Goal: Transaction & Acquisition: Subscribe to service/newsletter

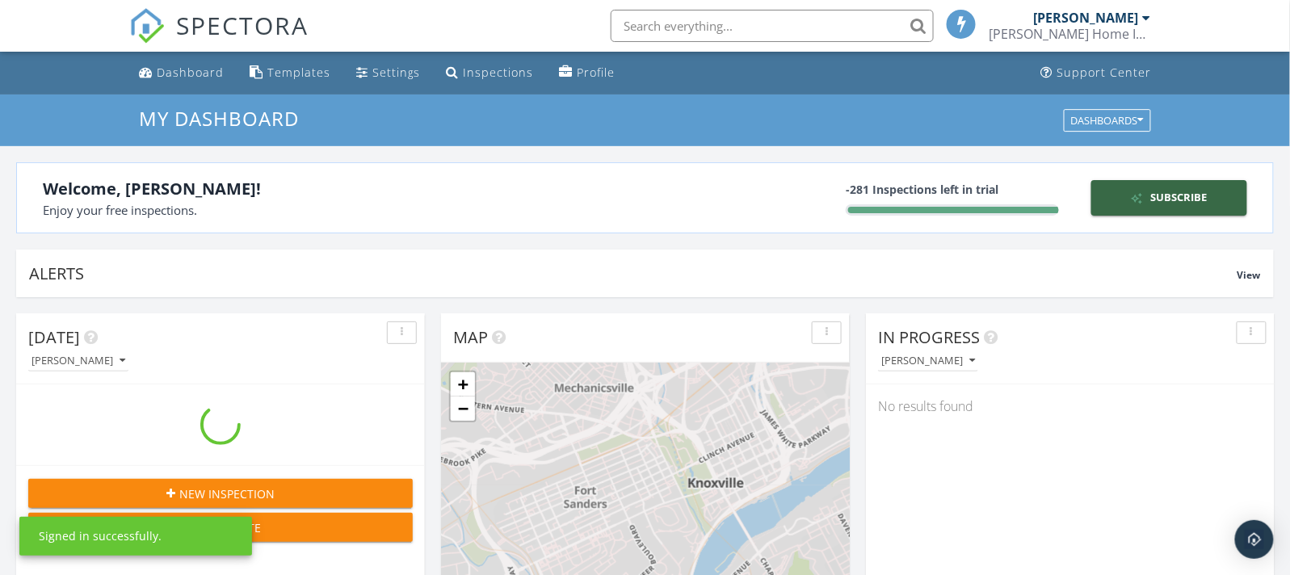
scroll to position [1501, 1321]
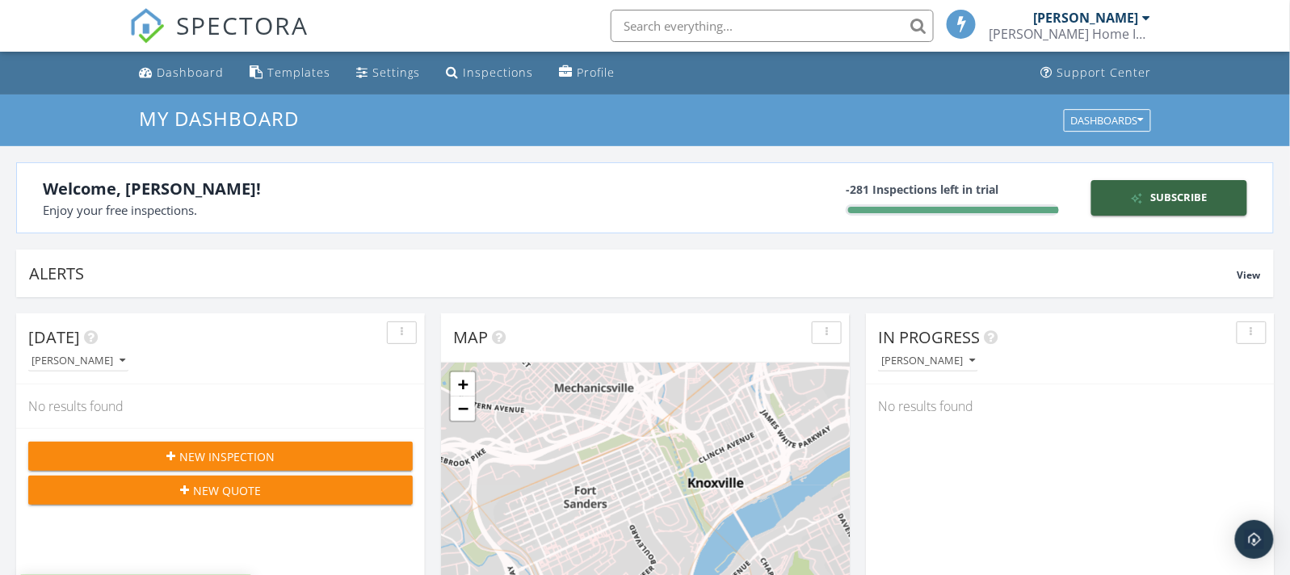
click at [1099, 20] on div "[PERSON_NAME]" at bounding box center [1085, 18] width 105 height 16
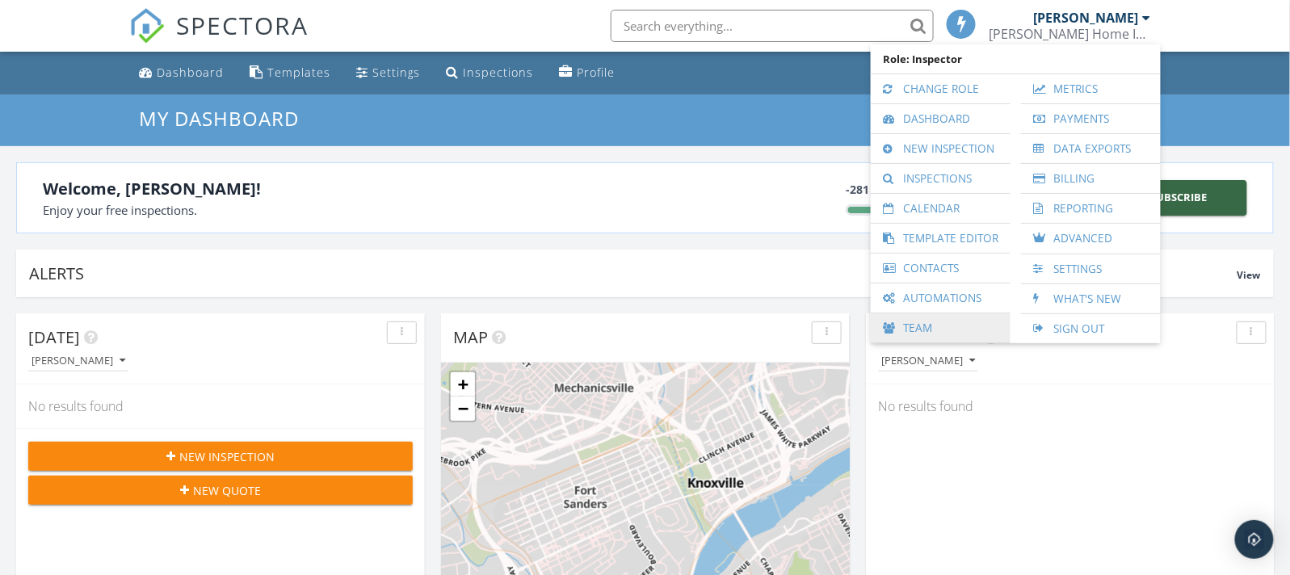
click at [926, 322] on link "Team" at bounding box center [941, 327] width 124 height 29
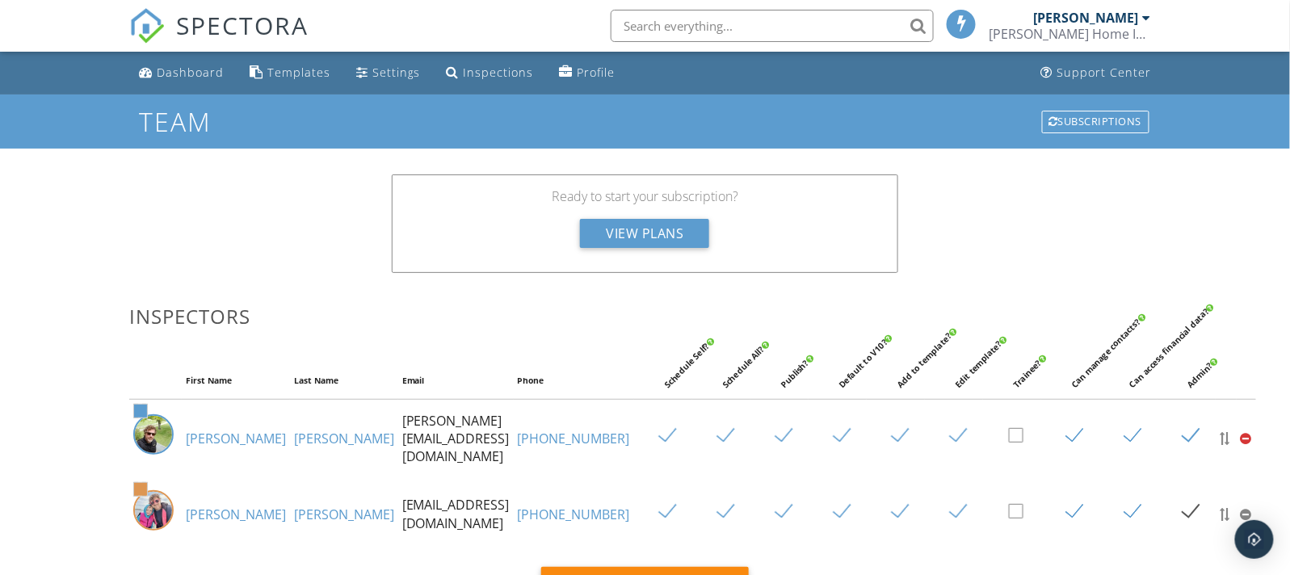
click at [1121, 28] on div "[PERSON_NAME] Home Inspections, LLC" at bounding box center [1070, 34] width 162 height 16
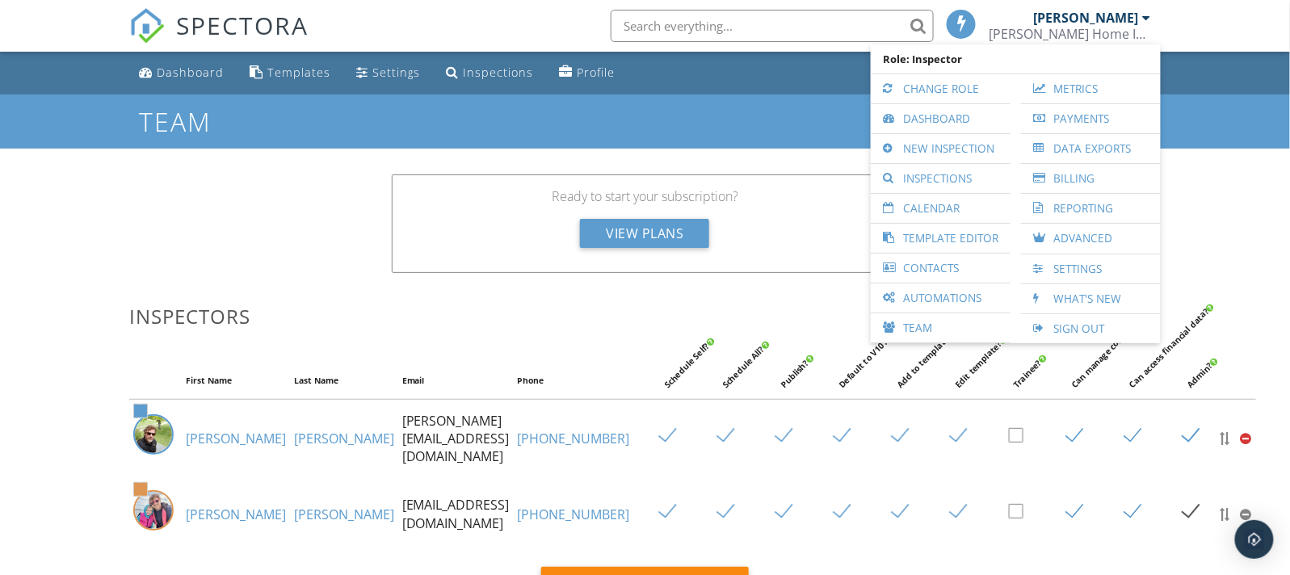
click at [724, 287] on div "Ready to start your subscription? View Plans" at bounding box center [645, 231] width 526 height 114
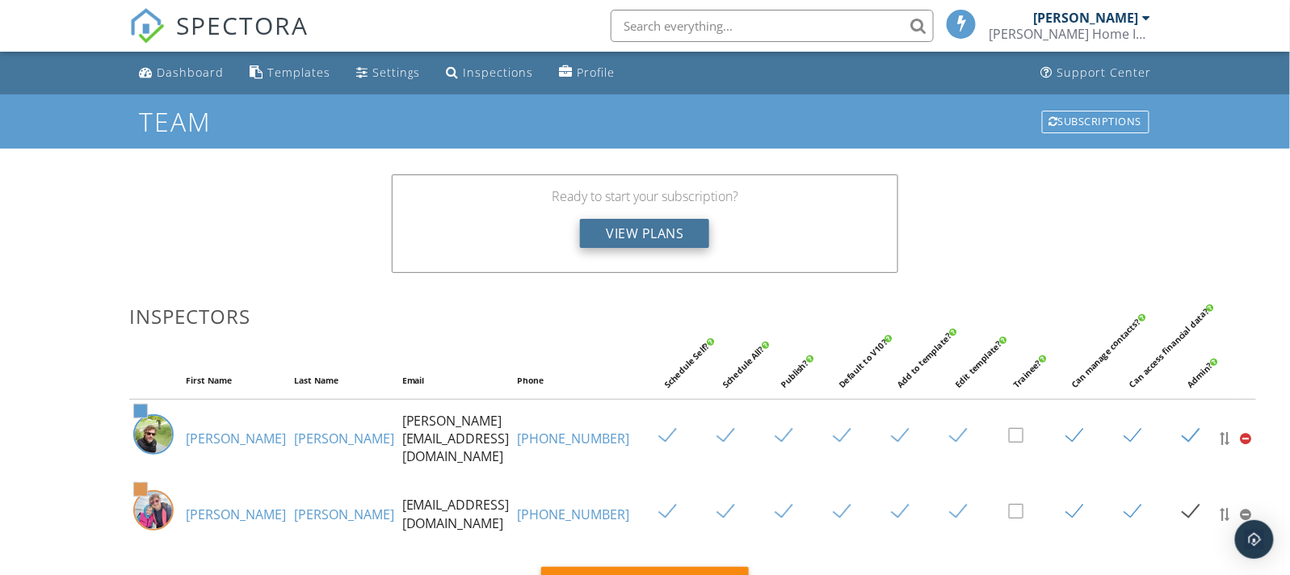
click at [655, 234] on div "View Plans" at bounding box center [644, 233] width 129 height 29
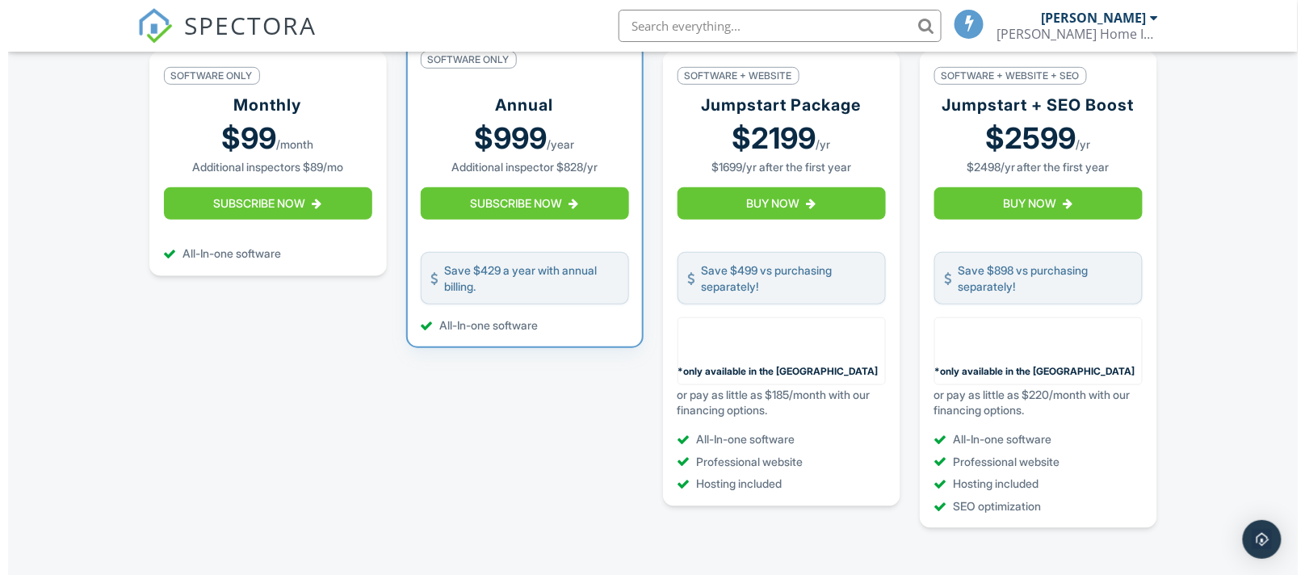
scroll to position [302, 0]
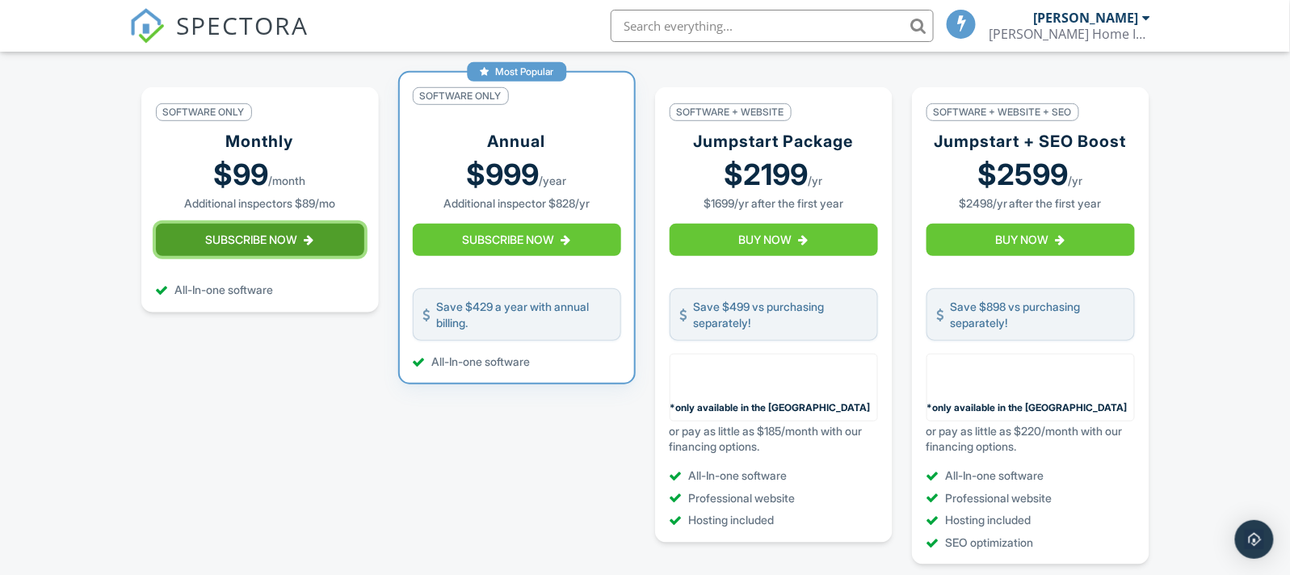
click at [258, 250] on button "Subscribe Now" at bounding box center [260, 240] width 208 height 32
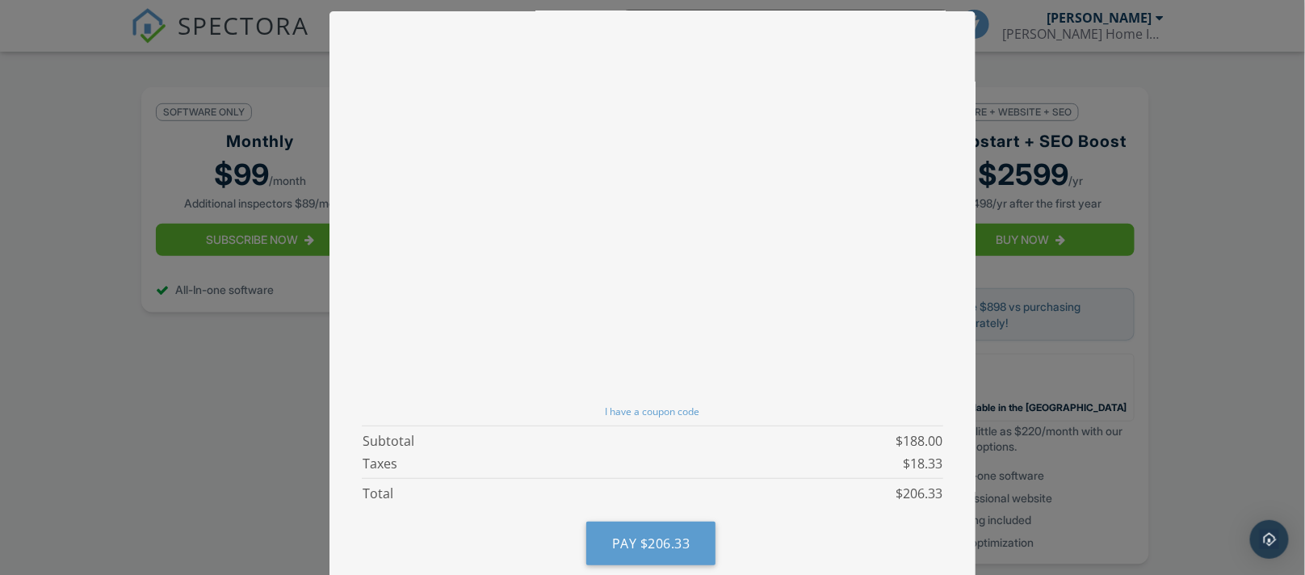
scroll to position [0, 0]
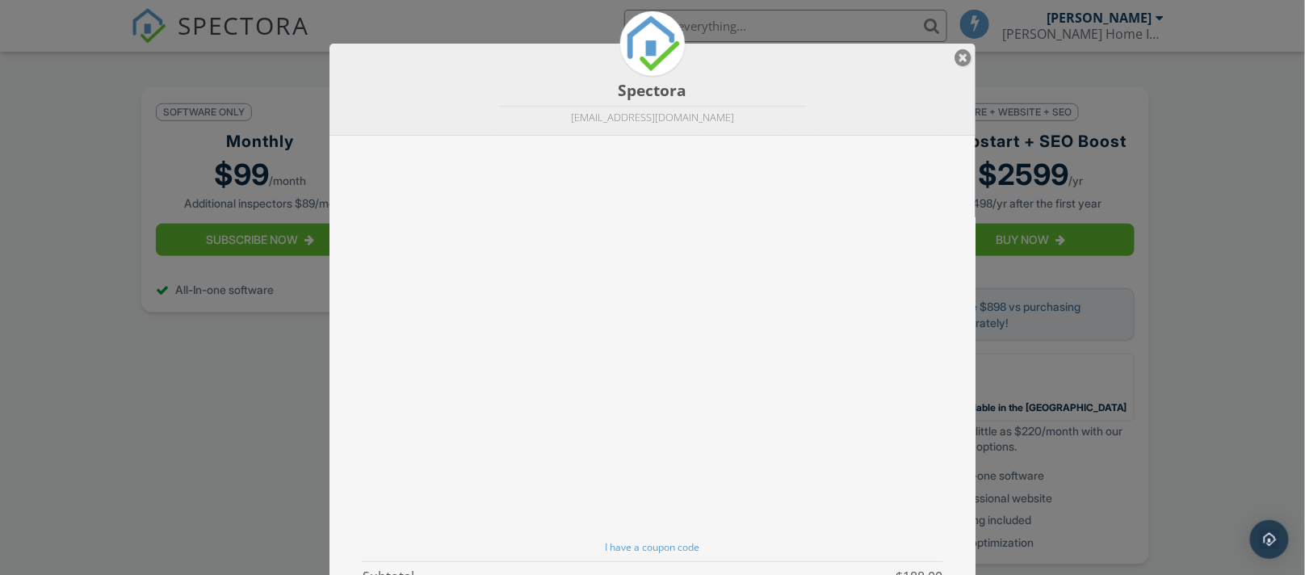
click at [961, 65] on div at bounding box center [963, 57] width 17 height 19
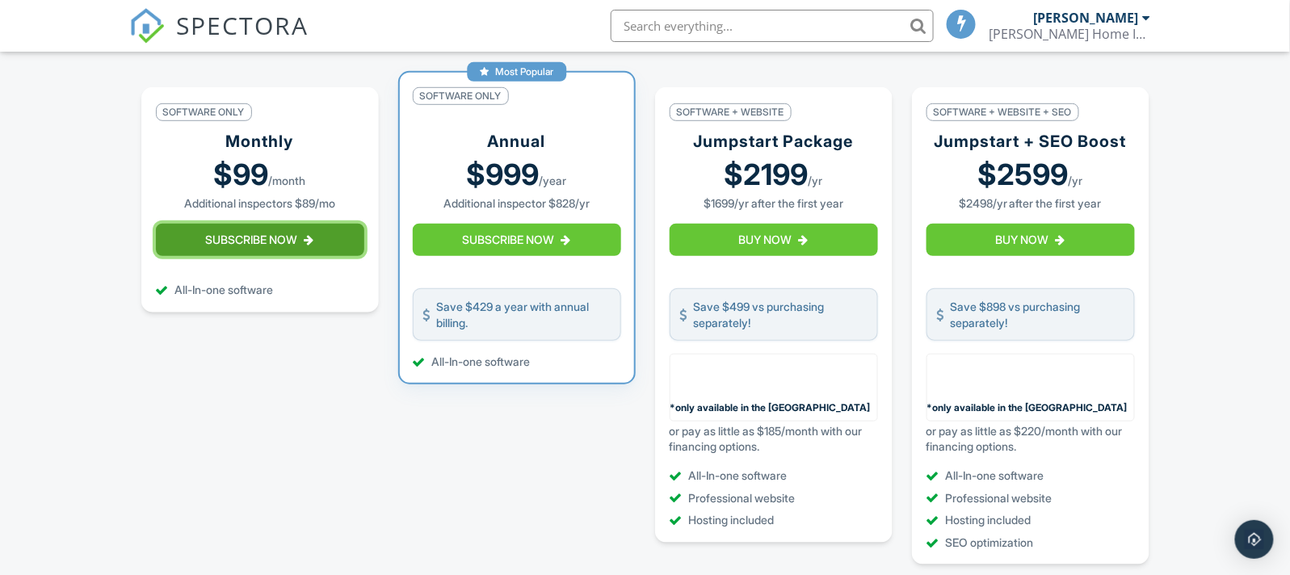
click at [277, 256] on button "Subscribe Now" at bounding box center [260, 240] width 208 height 32
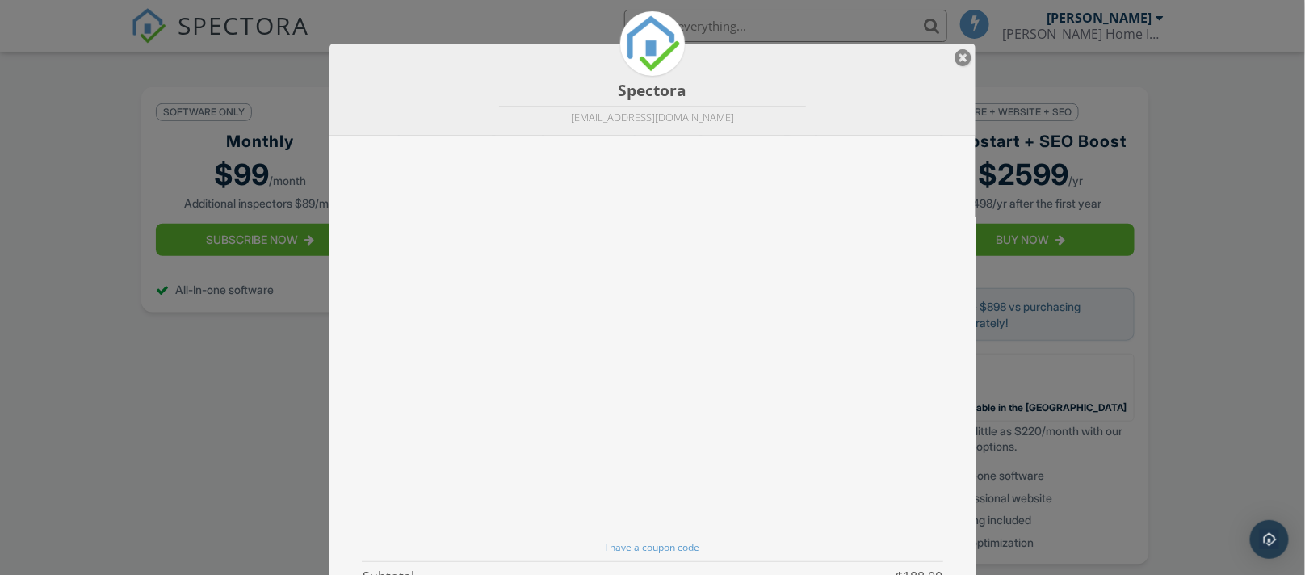
click at [963, 57] on div at bounding box center [963, 57] width 17 height 19
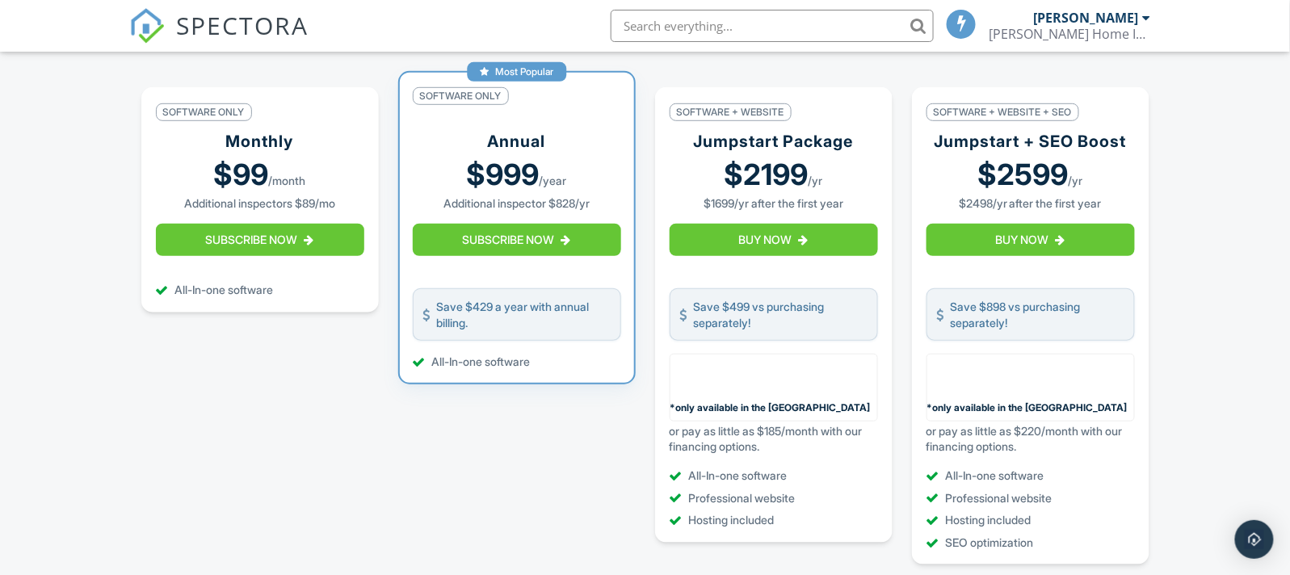
click at [1133, 26] on div "[PERSON_NAME] Home Inspections, LLC" at bounding box center [1070, 34] width 162 height 16
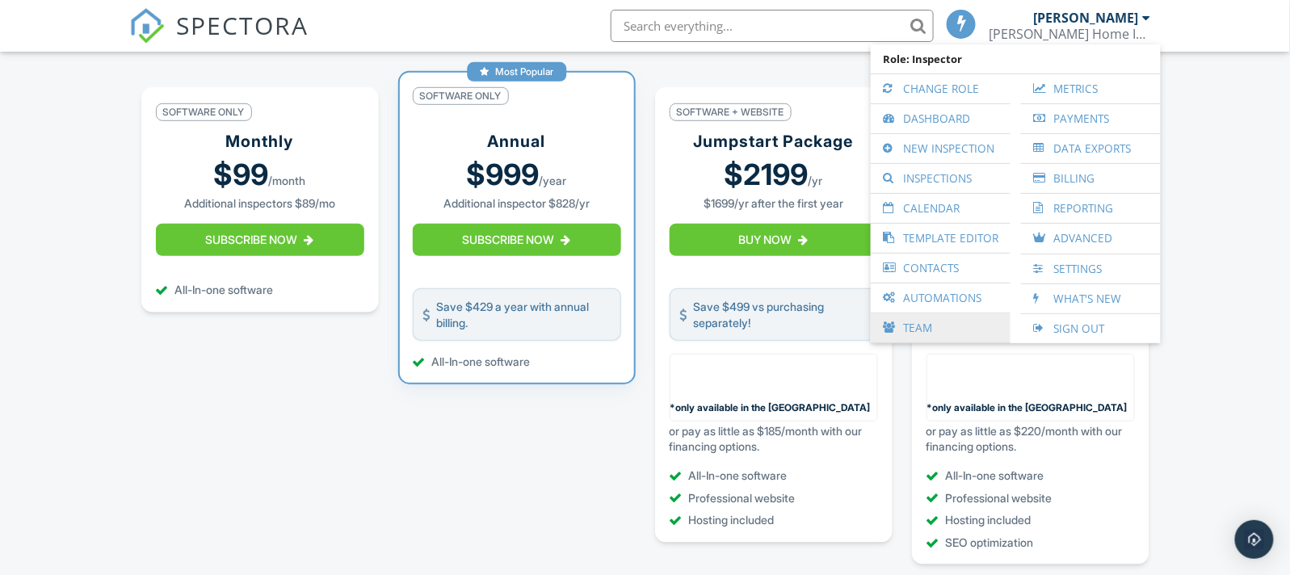
click at [923, 325] on link "Team" at bounding box center [941, 327] width 124 height 29
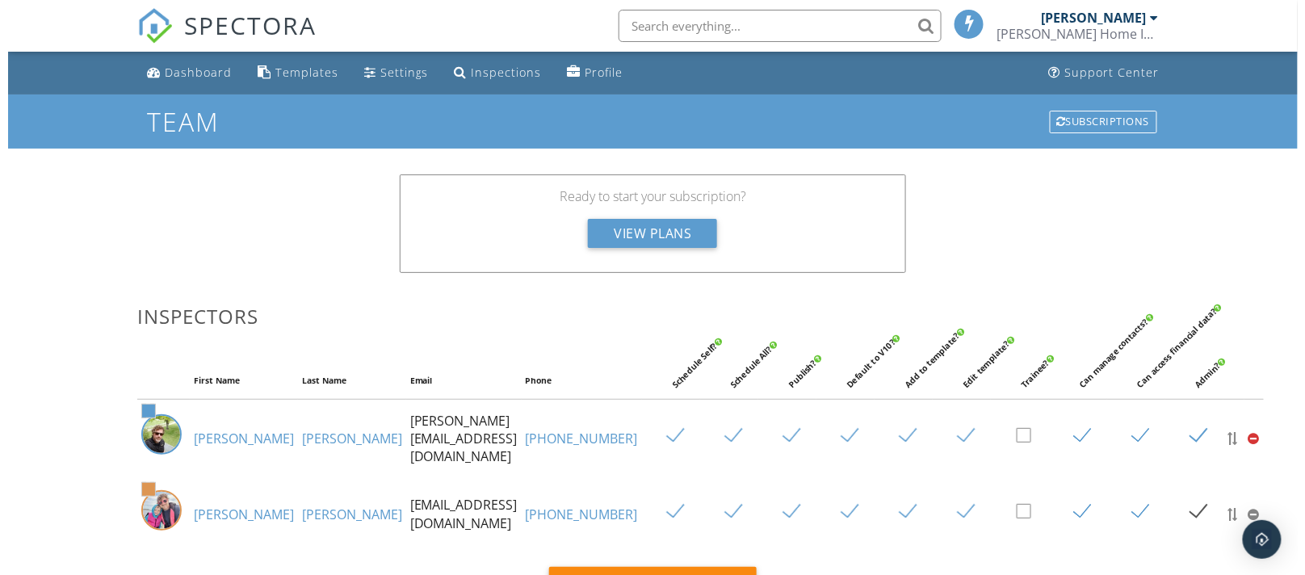
scroll to position [201, 0]
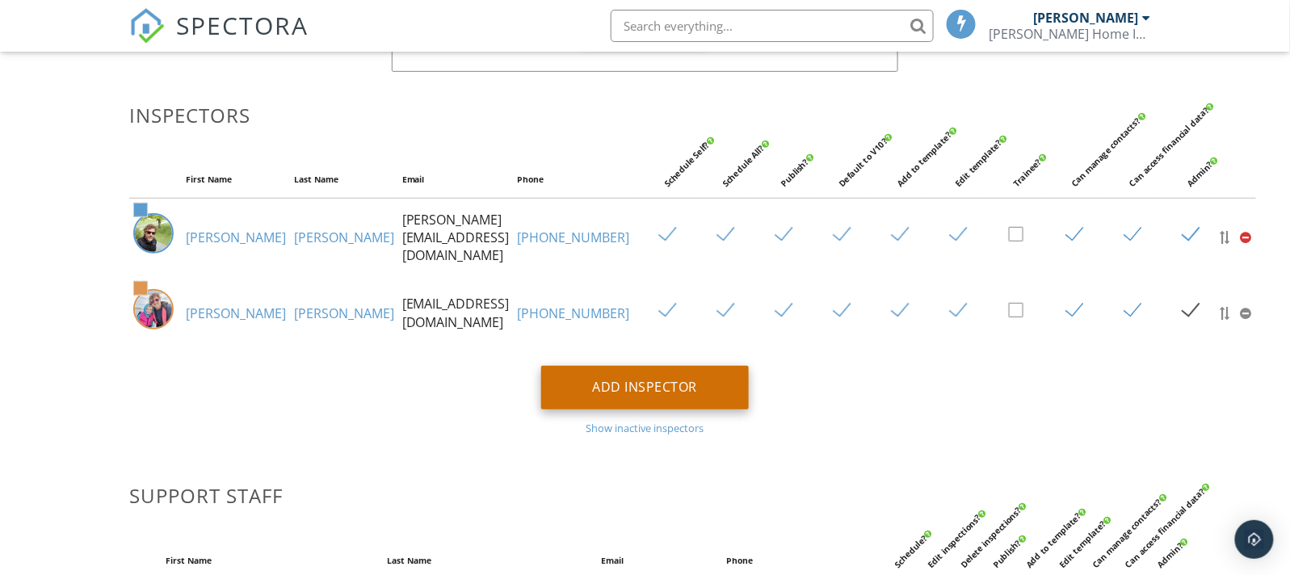
click at [640, 397] on div "Add Inspector" at bounding box center [645, 388] width 208 height 44
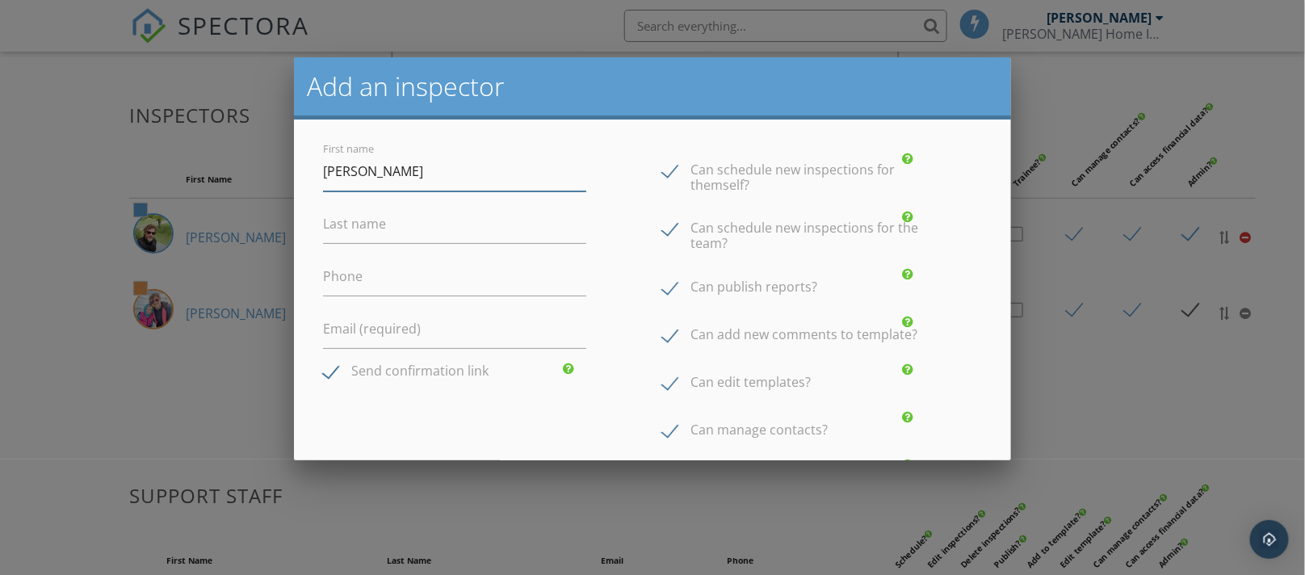
scroll to position [184, 0]
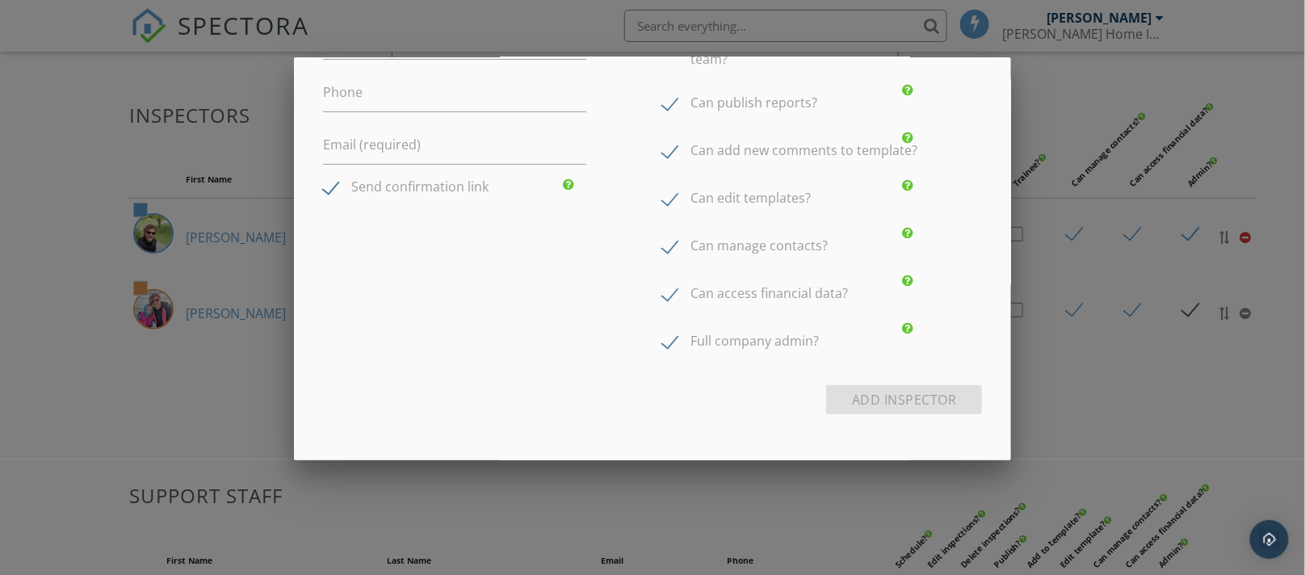
type input "Addison"
click at [324, 191] on label "Send confirmation link" at bounding box center [406, 189] width 166 height 20
checkbox input "false"
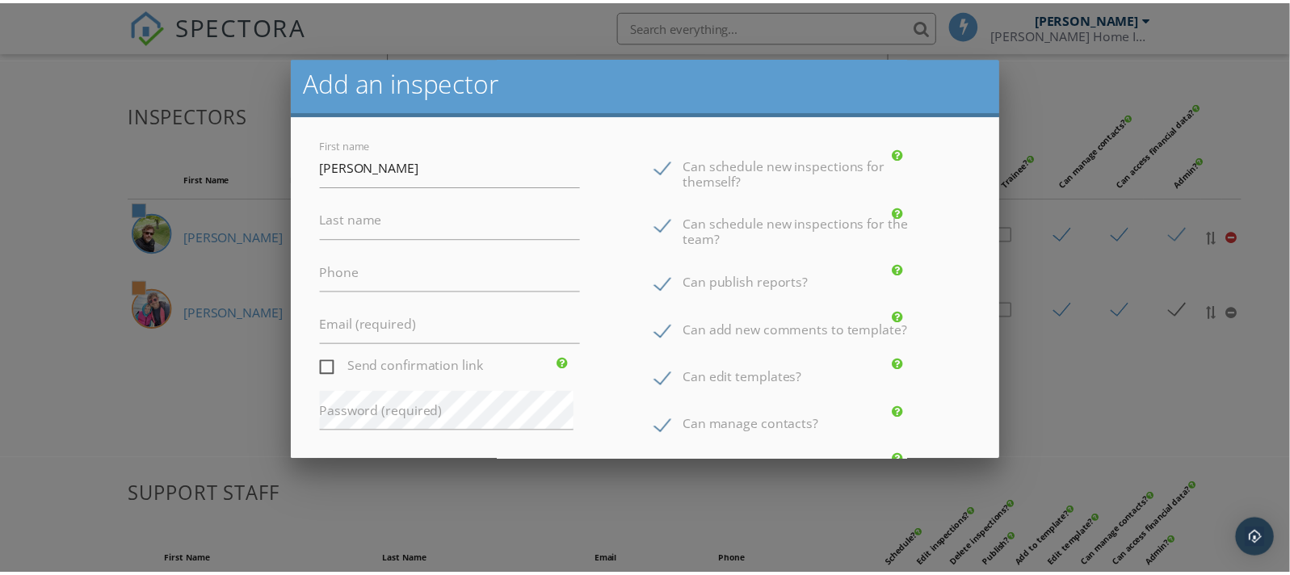
scroll to position [0, 0]
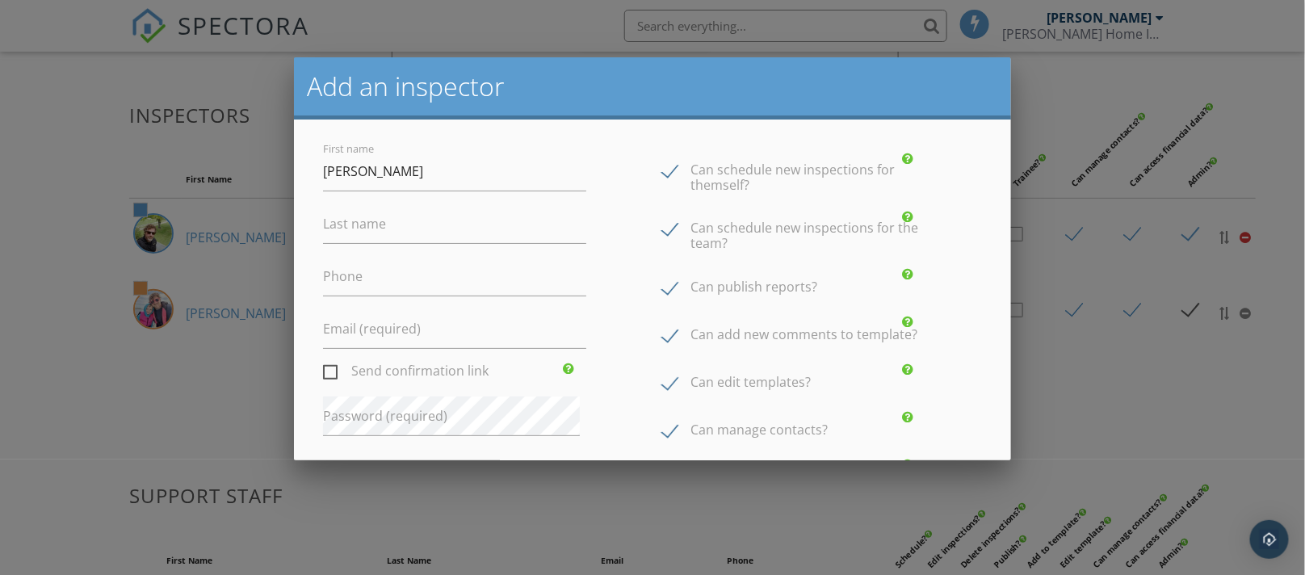
click at [1122, 420] on div at bounding box center [652, 278] width 1305 height 719
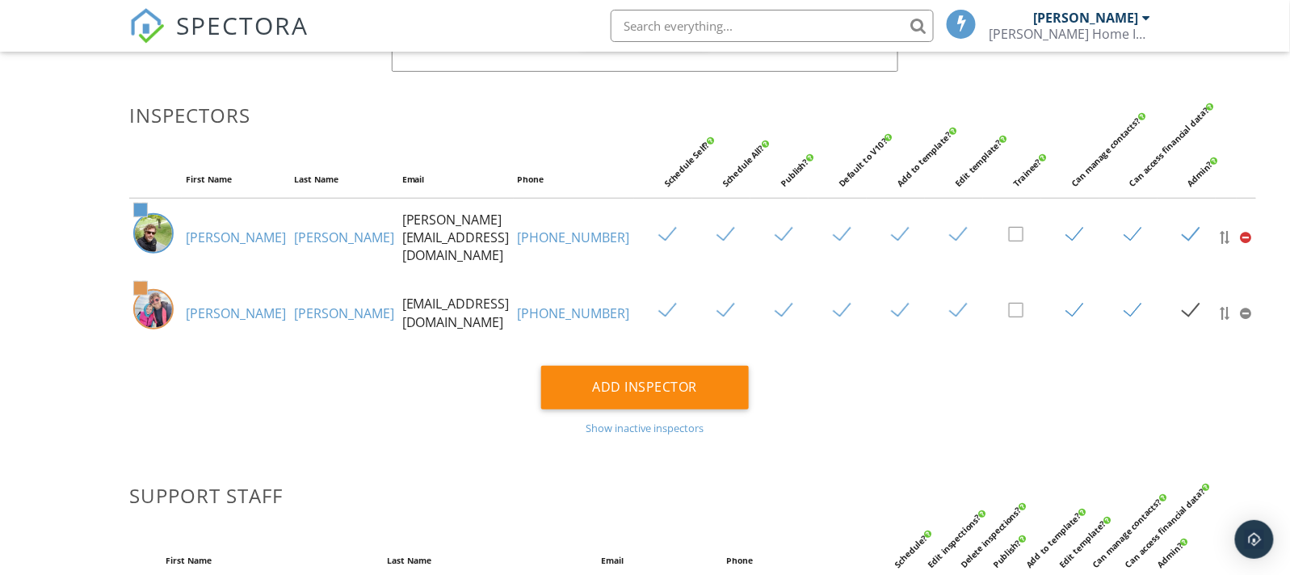
click at [682, 435] on div "Show inactive inspectors" at bounding box center [645, 428] width 1032 height 13
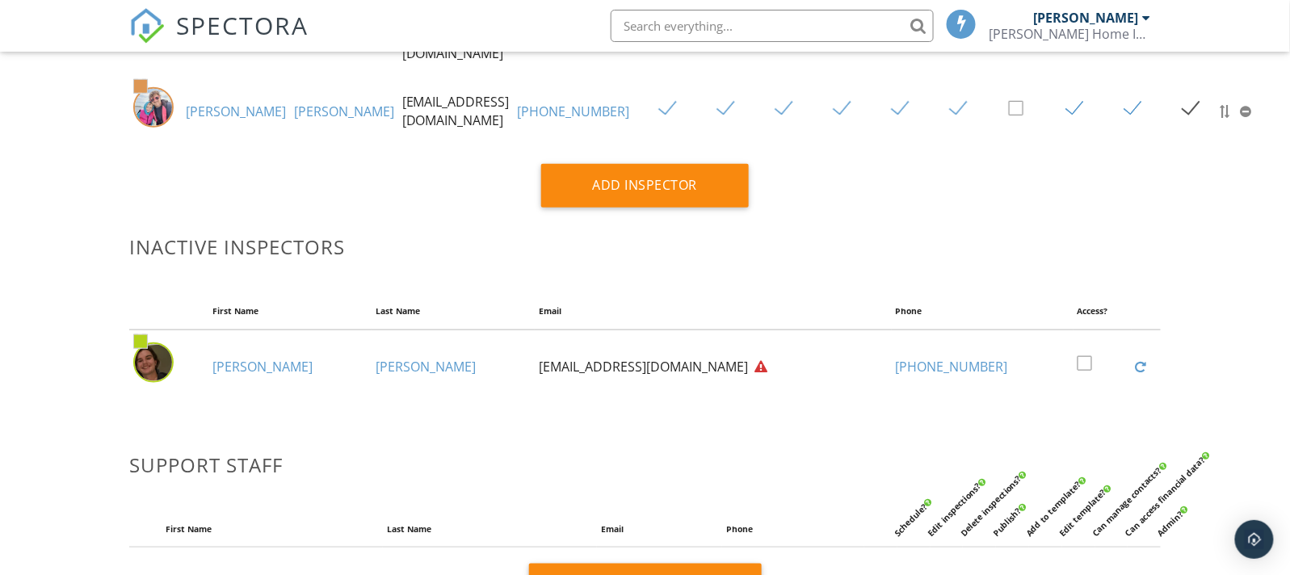
scroll to position [201, 0]
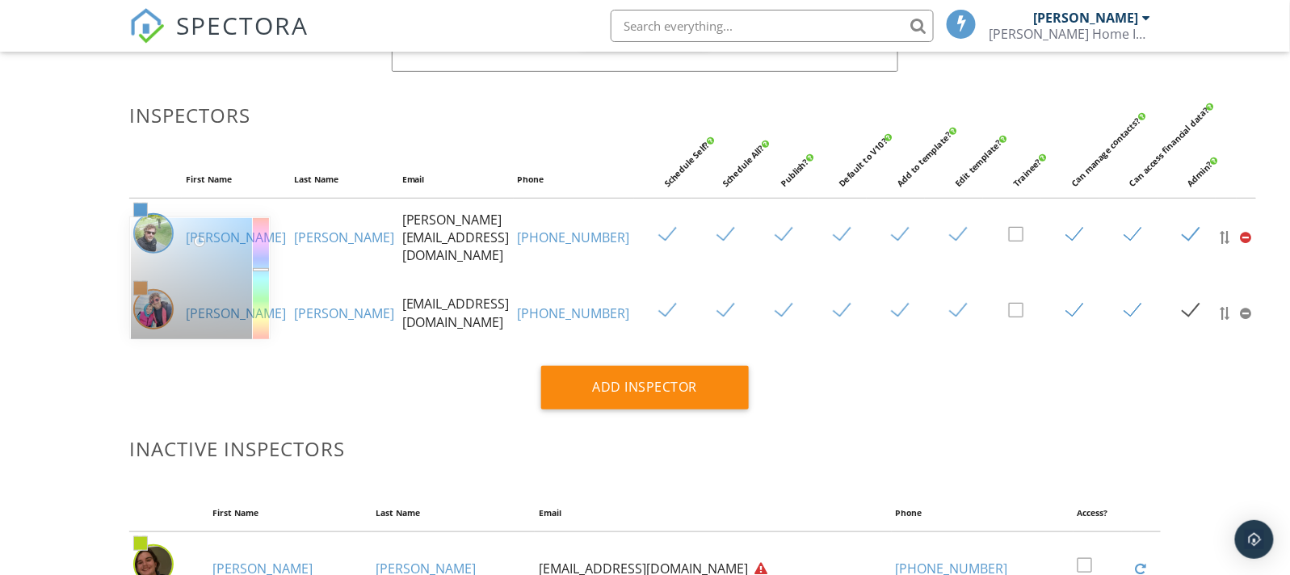
click at [139, 216] on span at bounding box center [140, 210] width 13 height 13
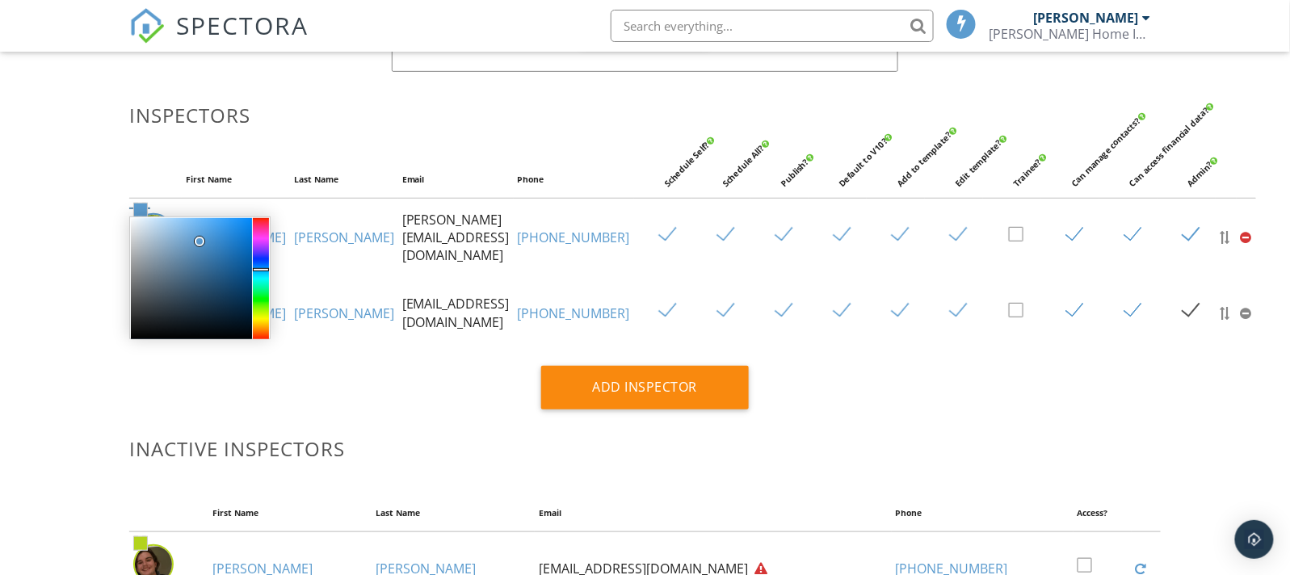
click at [139, 216] on span at bounding box center [140, 210] width 13 height 13
click at [409, 198] on th "Email" at bounding box center [455, 180] width 115 height 36
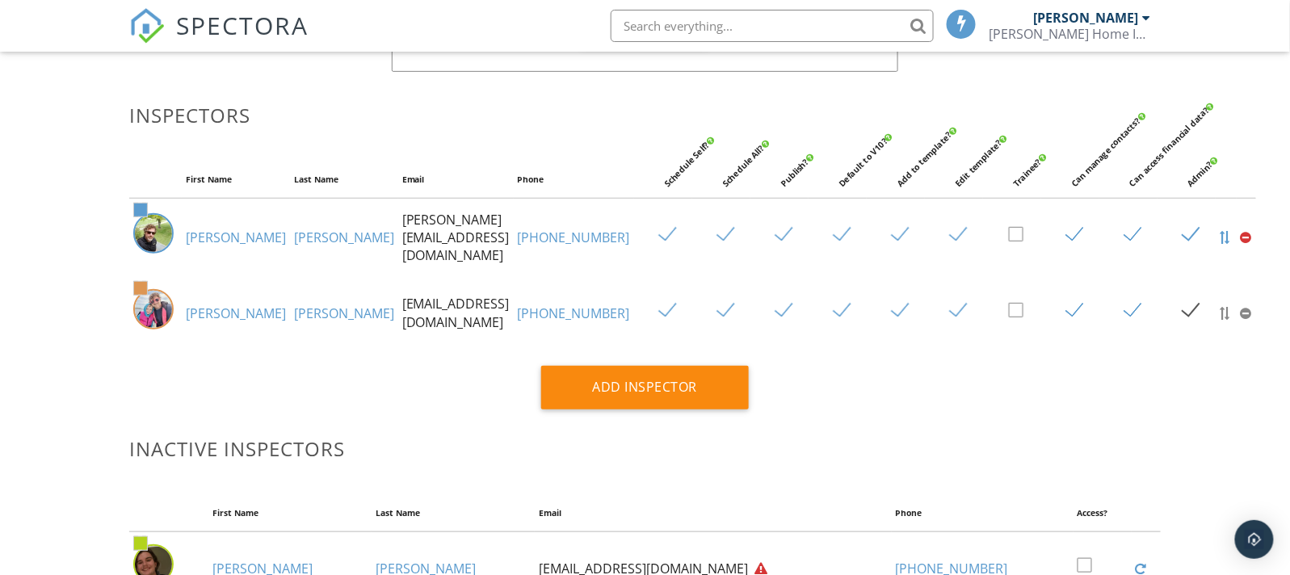
click at [1220, 244] on div at bounding box center [1226, 237] width 13 height 13
click at [1220, 320] on div at bounding box center [1226, 313] width 13 height 13
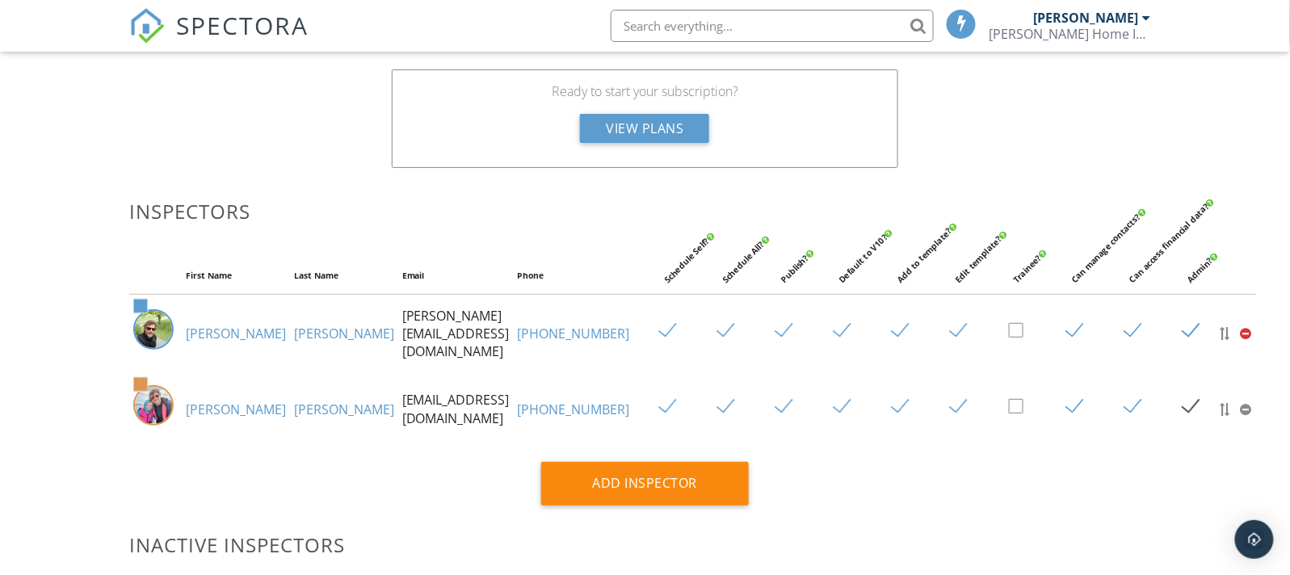
scroll to position [100, 0]
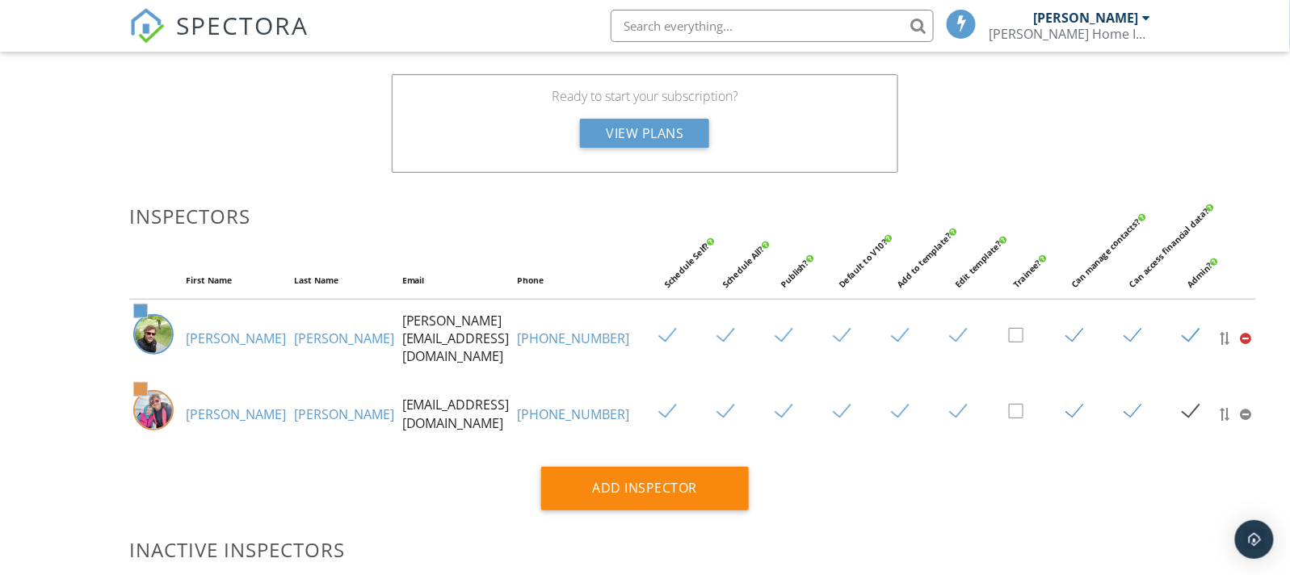
click at [1241, 345] on div at bounding box center [1246, 338] width 11 height 13
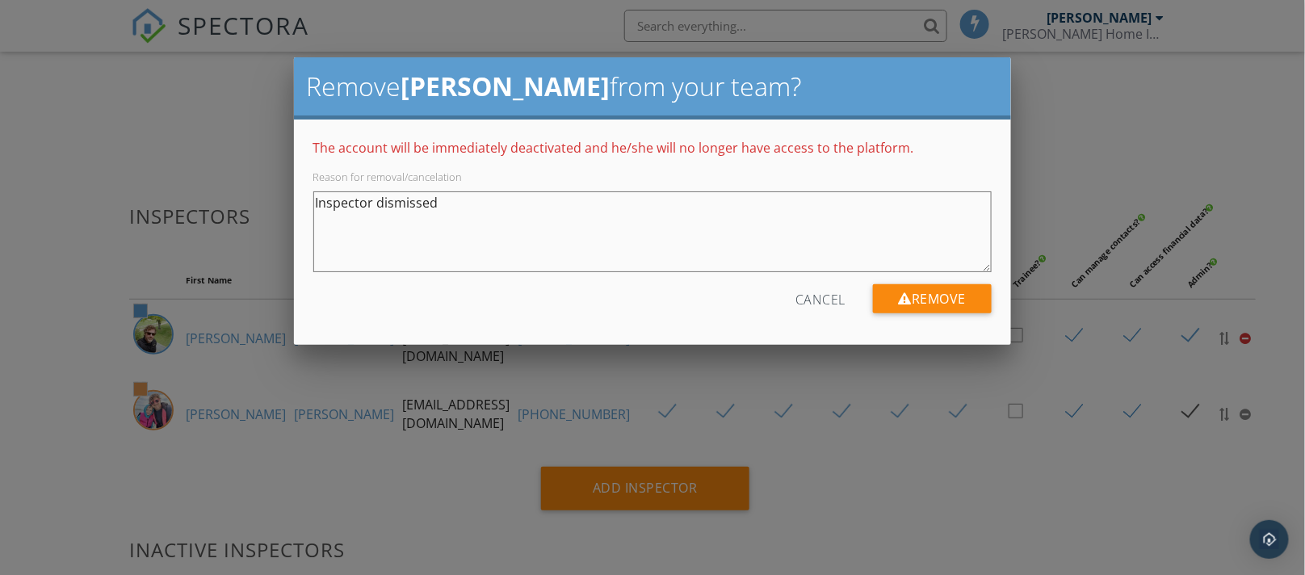
click at [813, 300] on div "Cancel" at bounding box center [821, 298] width 50 height 29
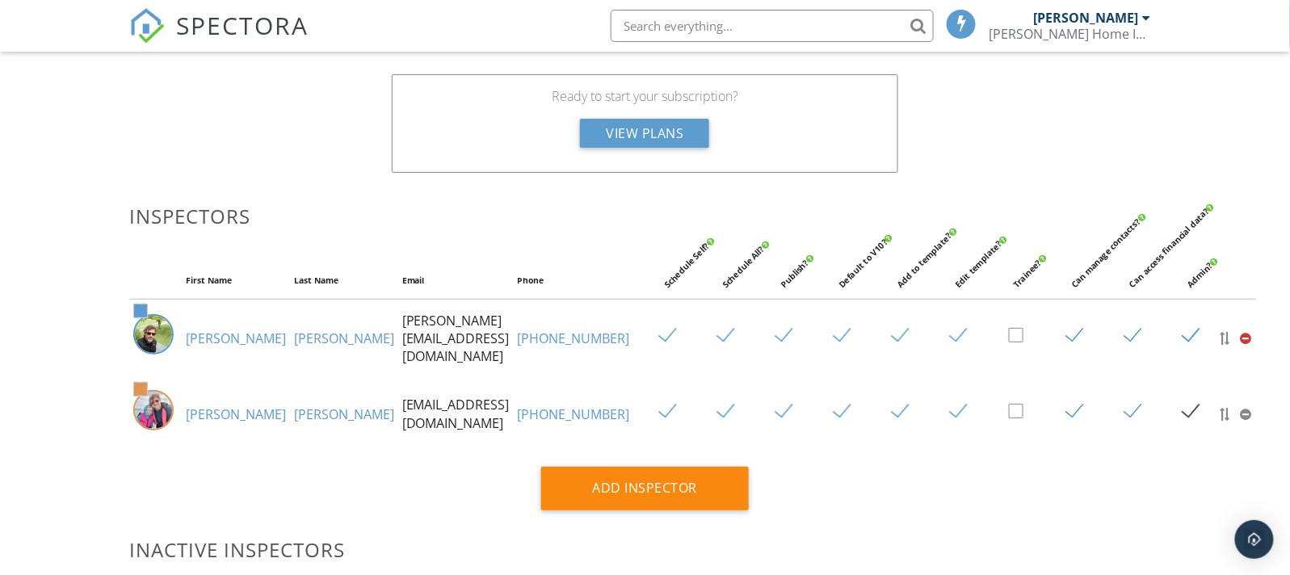
click at [1241, 344] on div at bounding box center [1246, 338] width 11 height 13
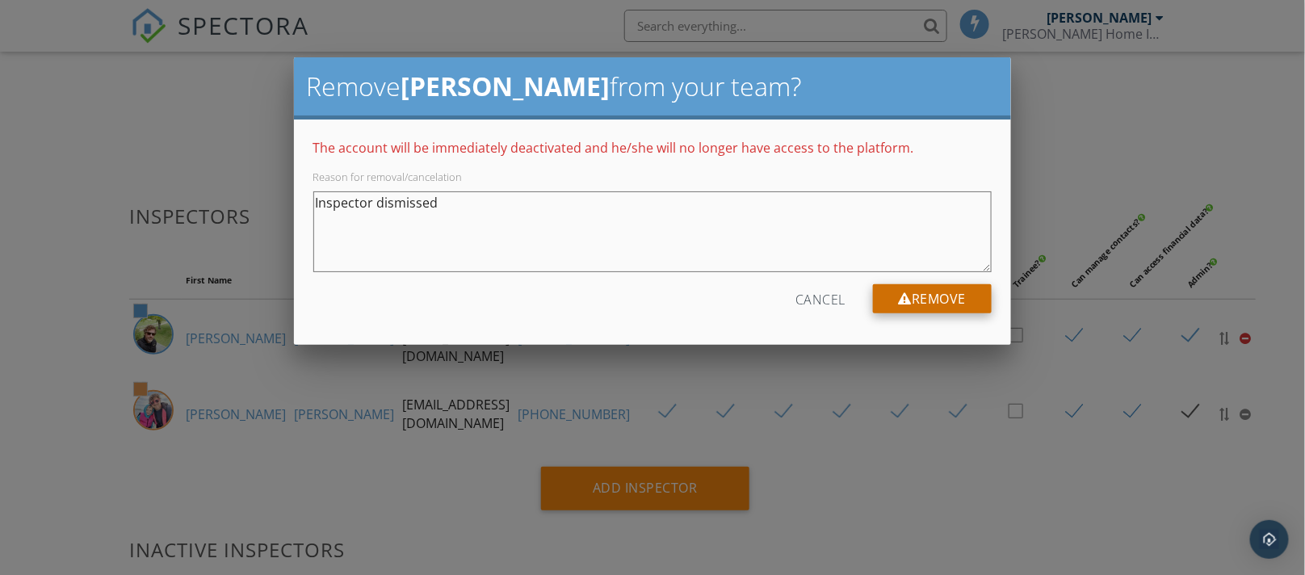
click at [924, 295] on div "Remove" at bounding box center [933, 298] width 120 height 29
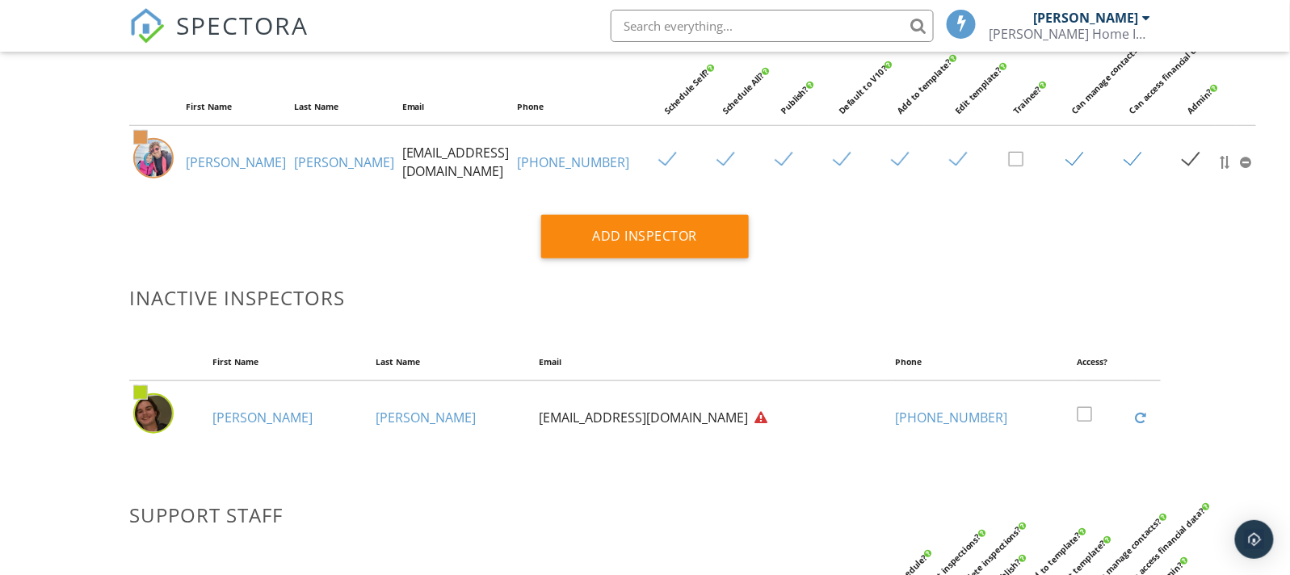
scroll to position [0, 0]
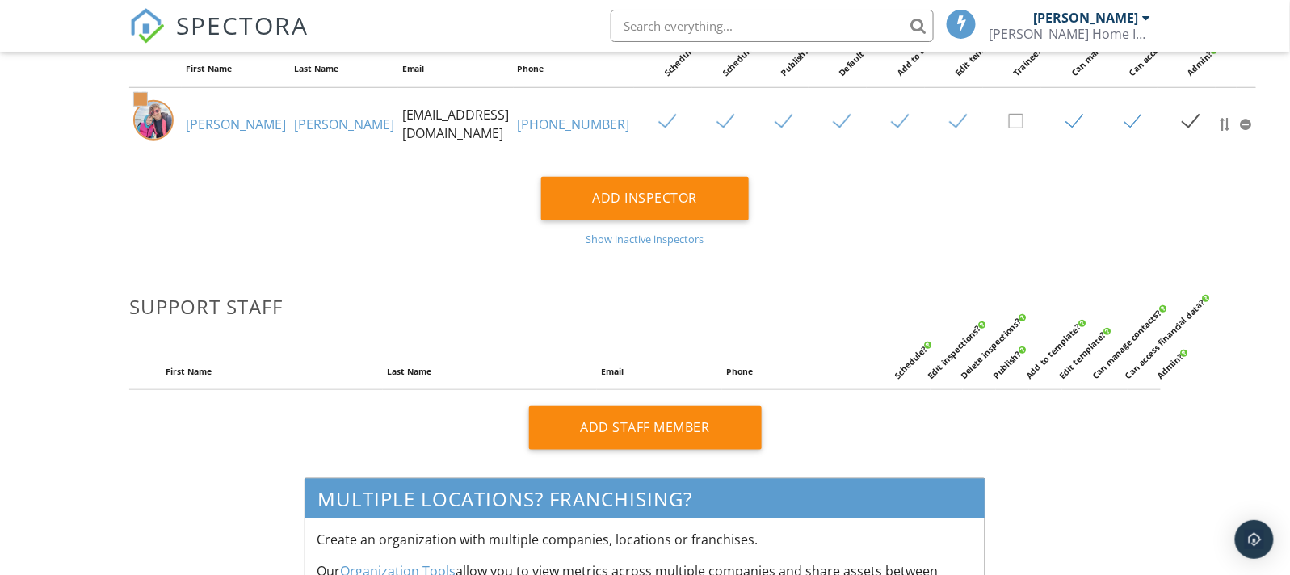
scroll to position [271, 0]
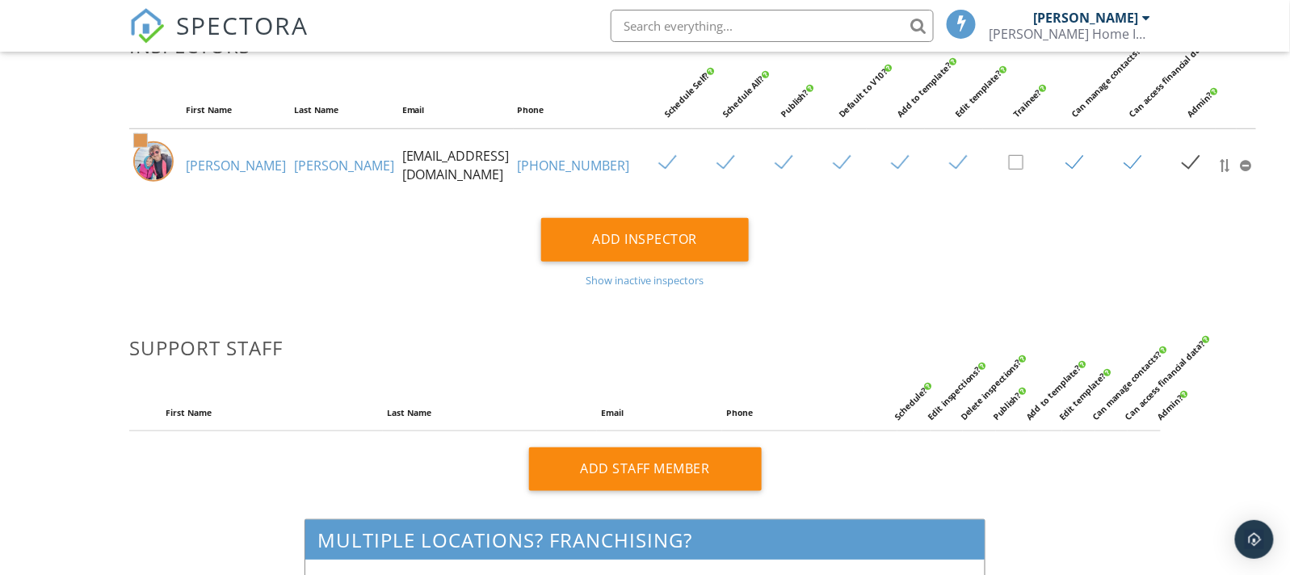
click at [600, 284] on div "Show inactive inspectors" at bounding box center [645, 280] width 1032 height 13
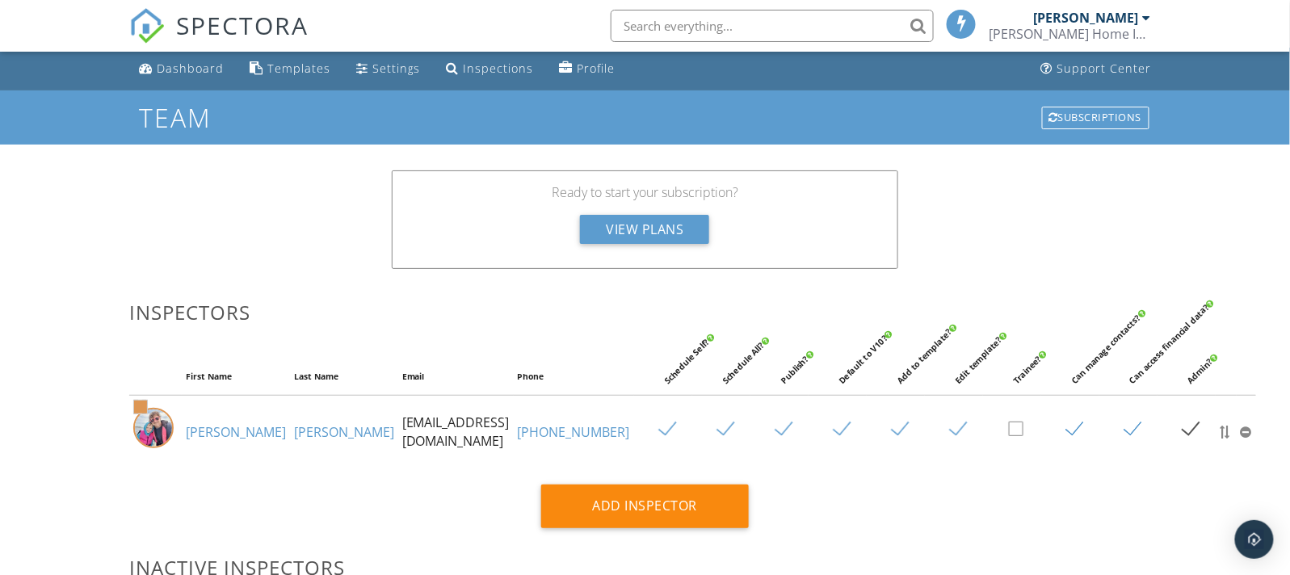
scroll to position [0, 0]
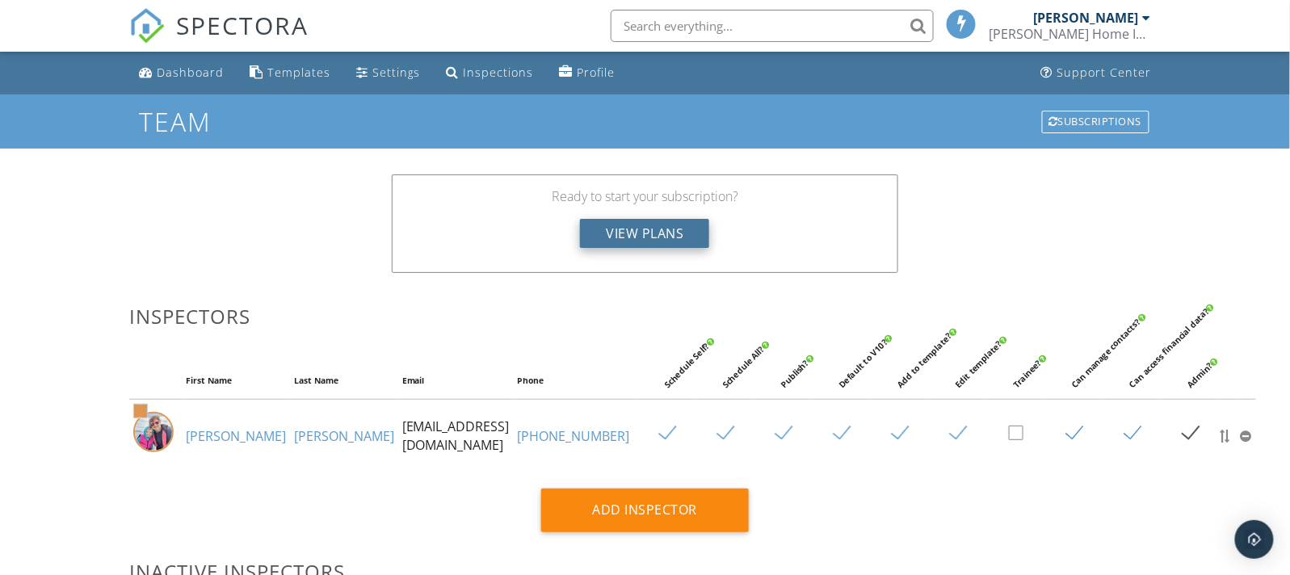
click at [640, 226] on div "View Plans" at bounding box center [644, 233] width 129 height 29
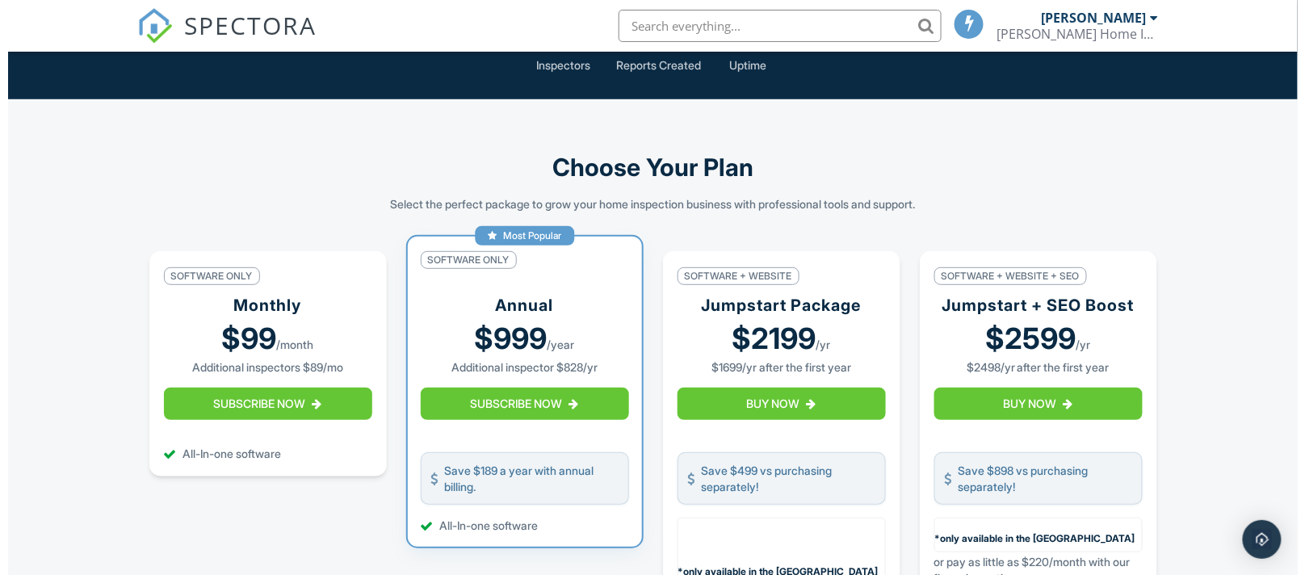
scroll to position [201, 0]
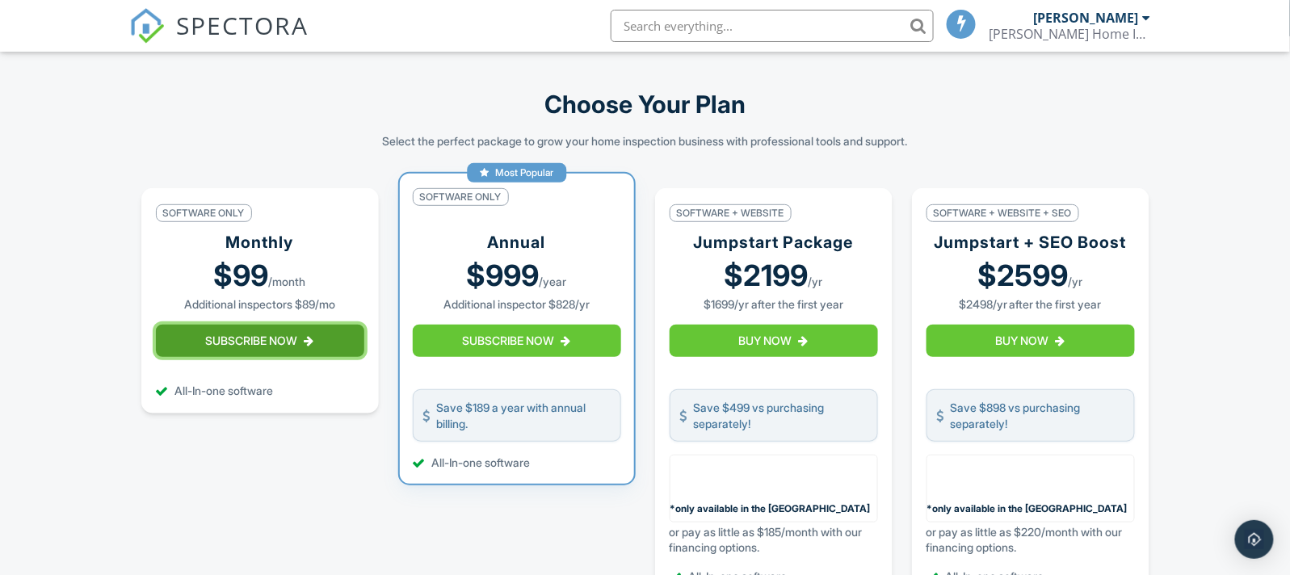
click at [233, 347] on button "Subscribe Now" at bounding box center [260, 341] width 208 height 32
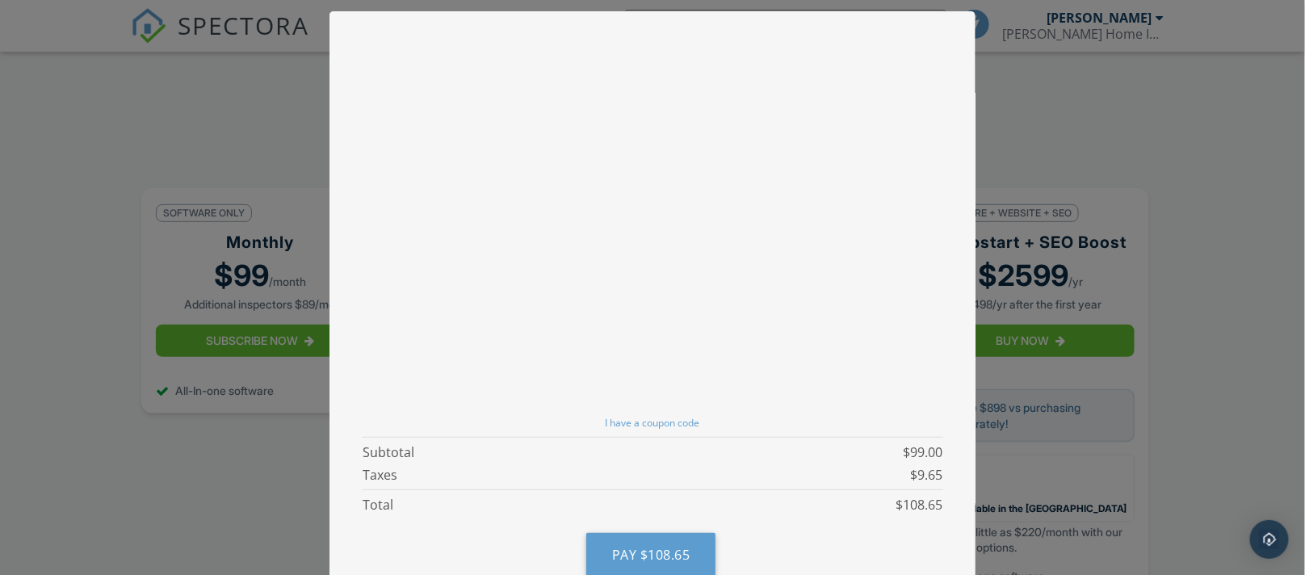
scroll to position [136, 0]
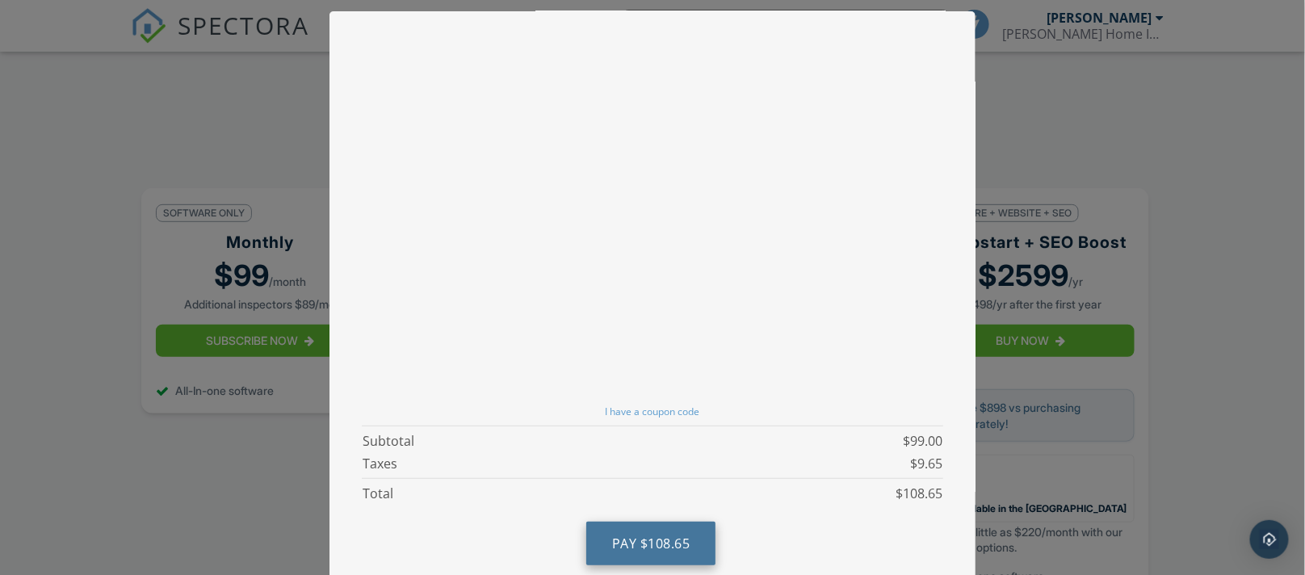
click at [666, 545] on span "$108.65" at bounding box center [665, 544] width 50 height 18
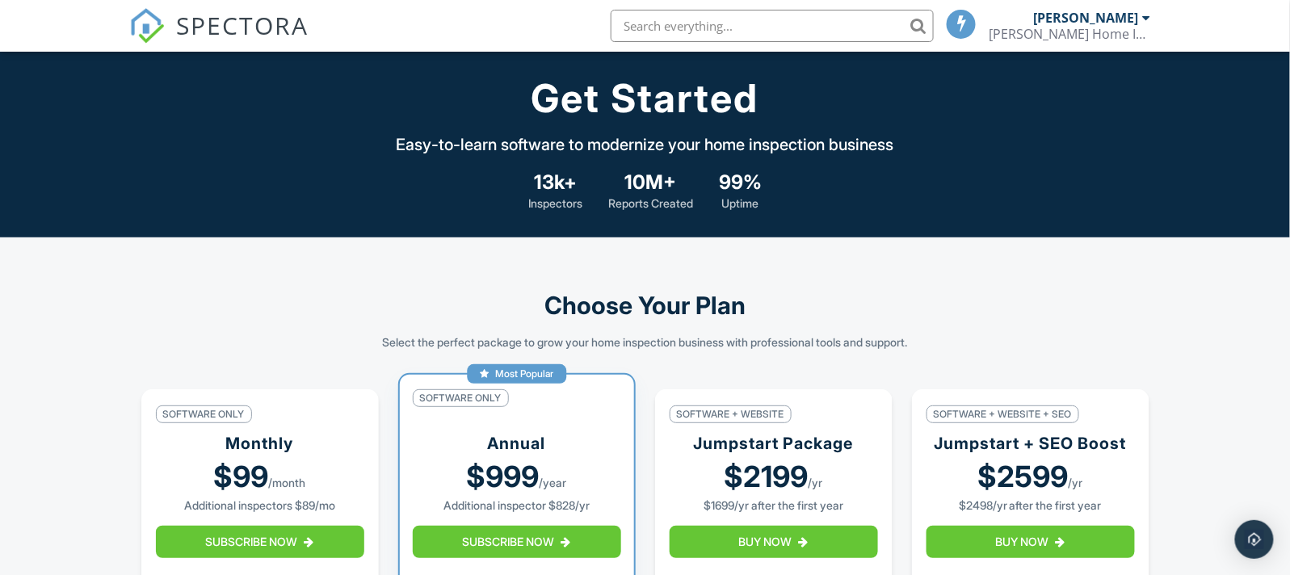
click at [1119, 16] on div "[PERSON_NAME]" at bounding box center [1085, 18] width 105 height 16
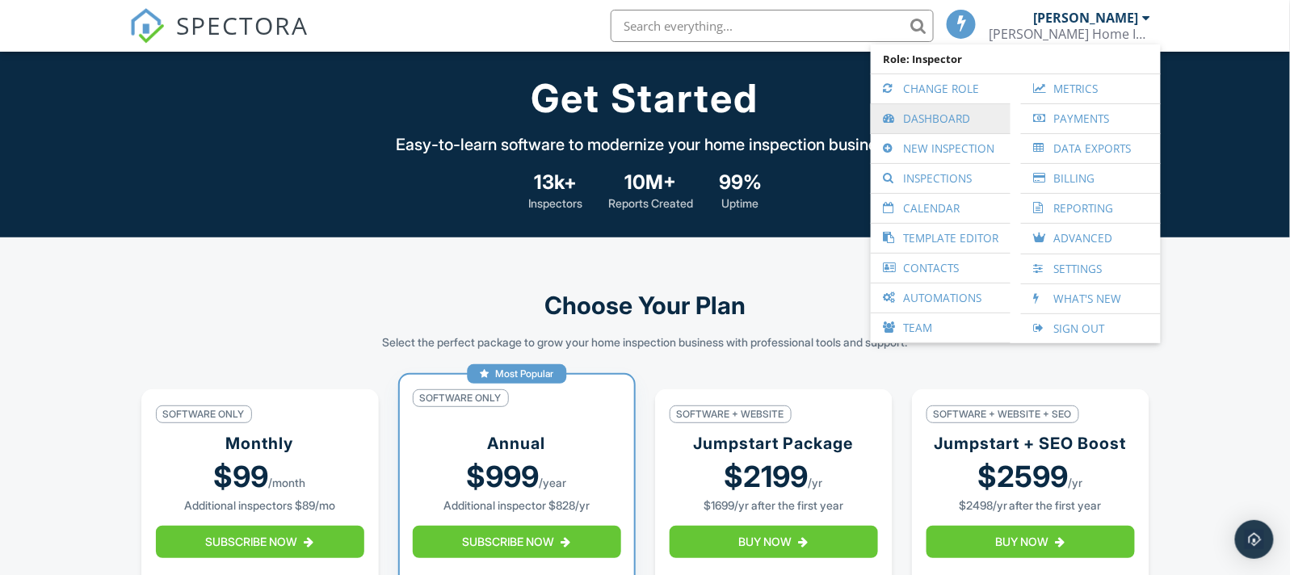
click at [932, 119] on link "Dashboard" at bounding box center [941, 118] width 124 height 29
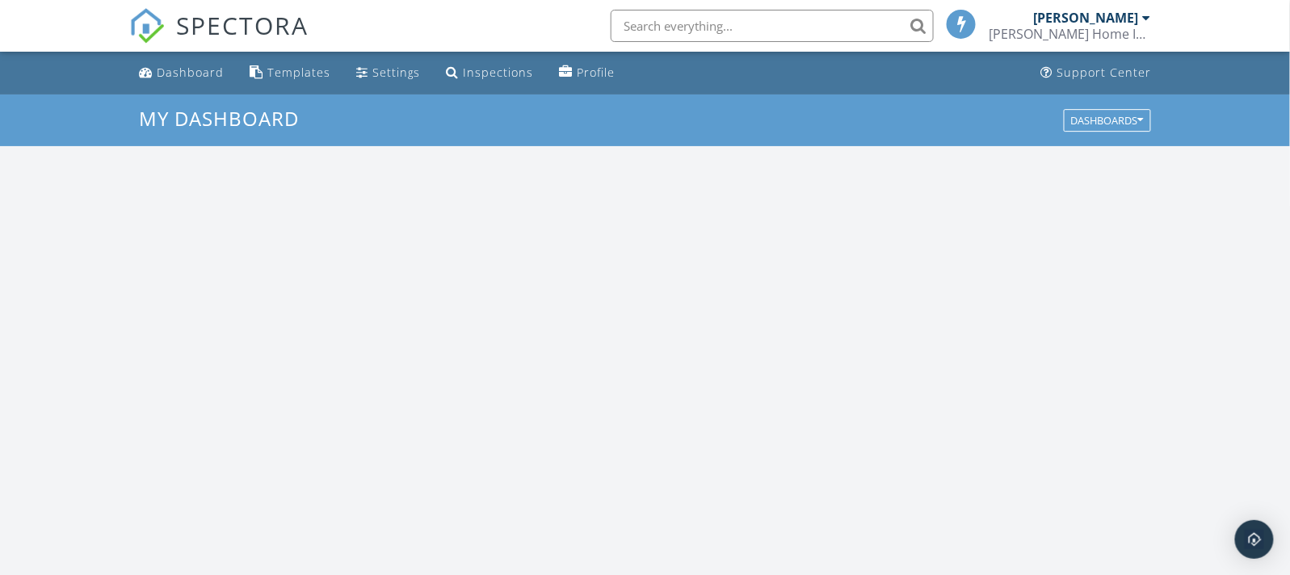
scroll to position [1501, 1321]
